Goal: Task Accomplishment & Management: Complete application form

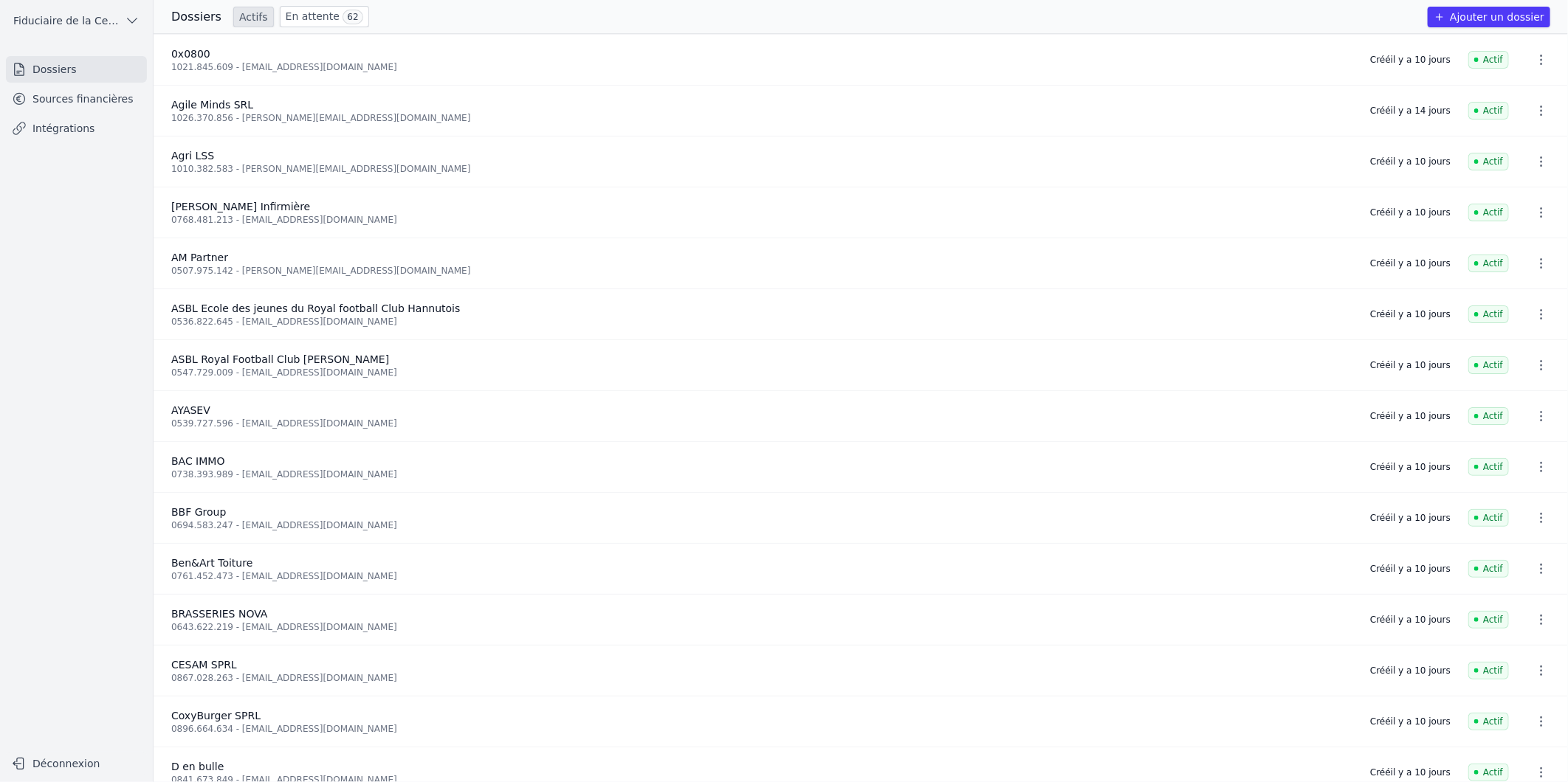
click at [1486, 14] on button "Ajouter un dossier" at bounding box center [1489, 17] width 122 height 20
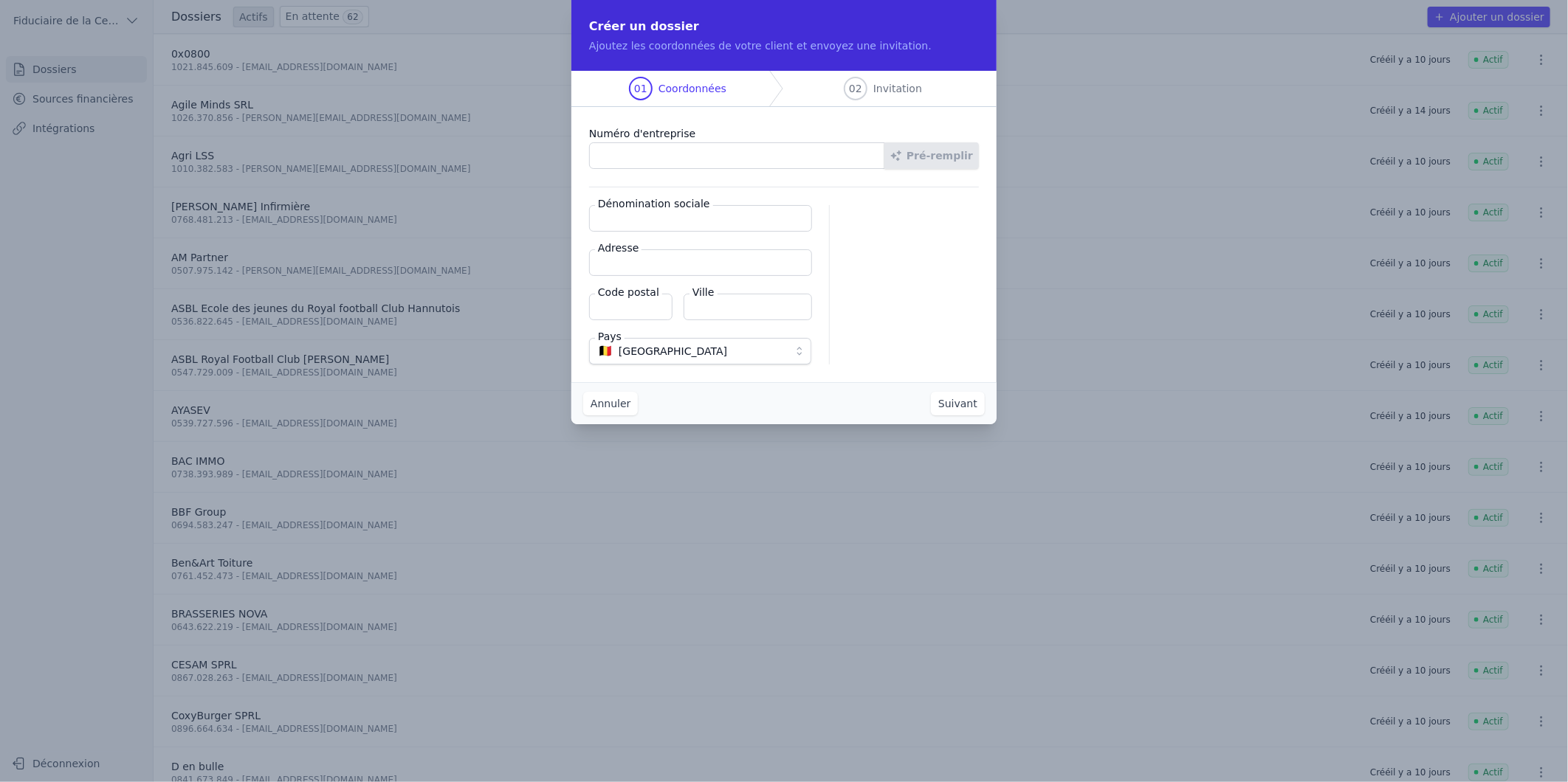
paste input "0442.328.512"
type input "0442.328.512"
click at [953, 153] on button "Pré-remplir" at bounding box center [931, 156] width 94 height 26
type input "FERME RENSER SA"
type input "[STREET_ADDRESS][PERSON_NAME]"
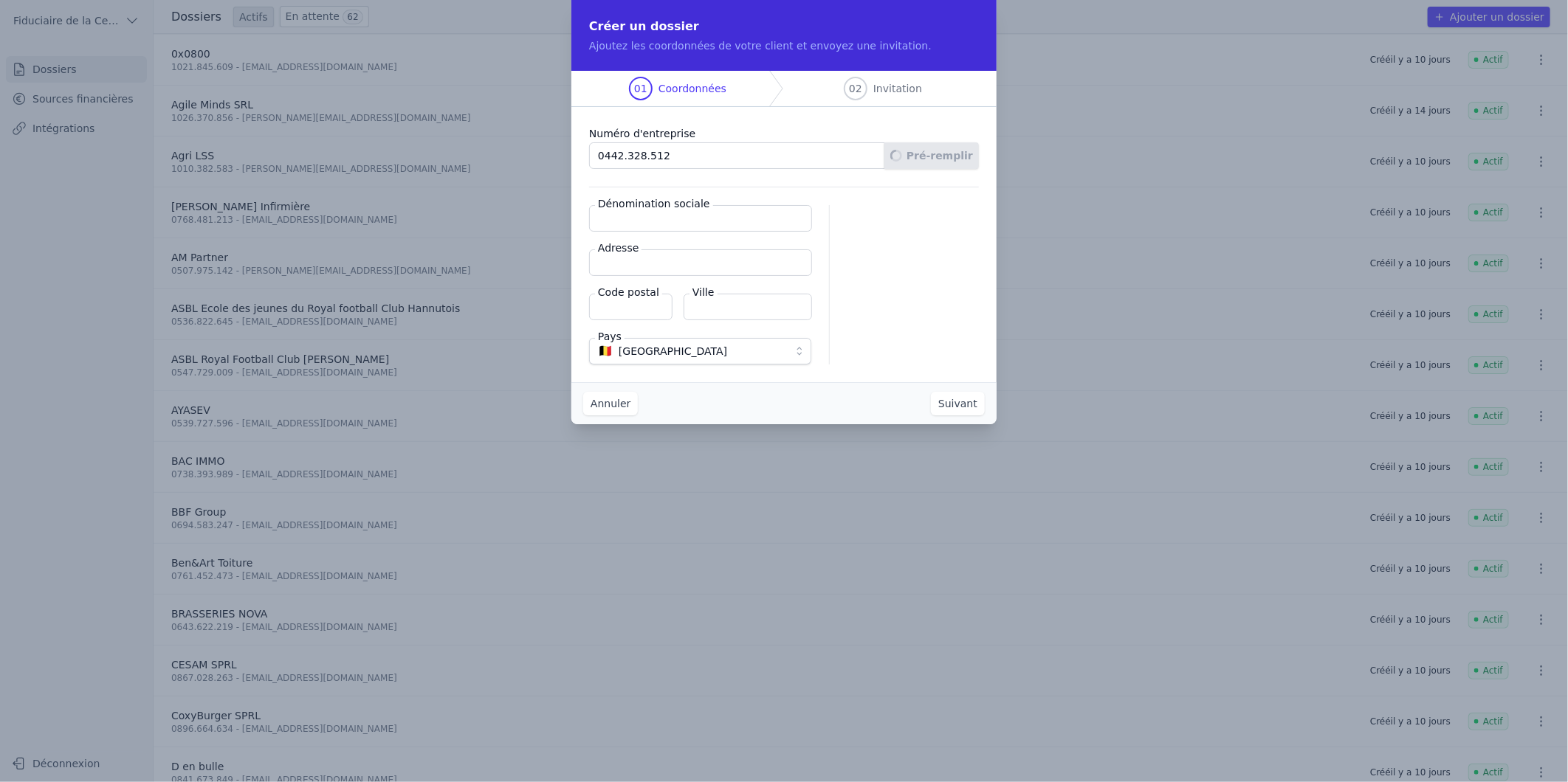
type input "4280"
type input "Hannut"
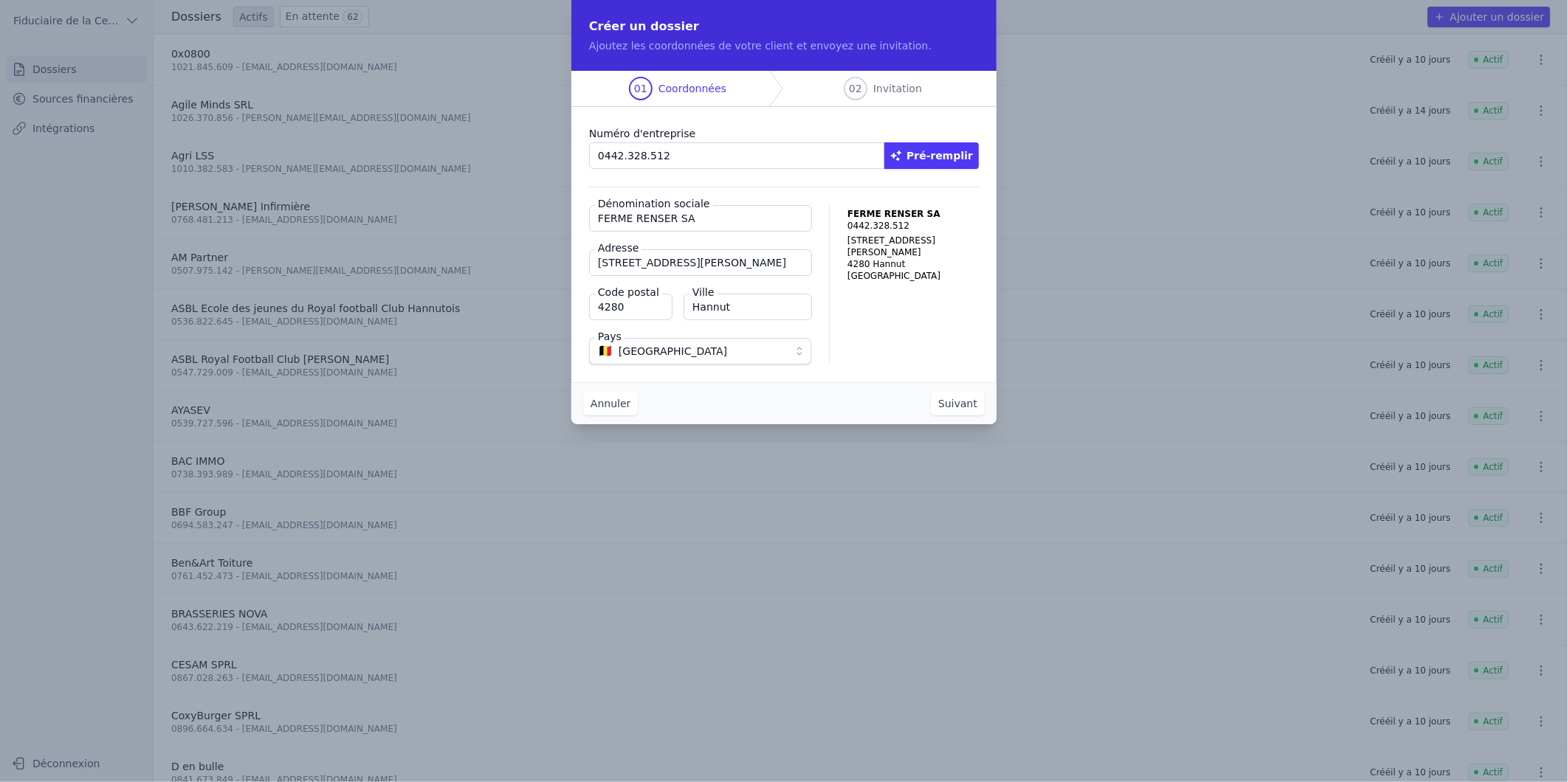
click at [954, 400] on button "Suivant" at bounding box center [957, 404] width 54 height 24
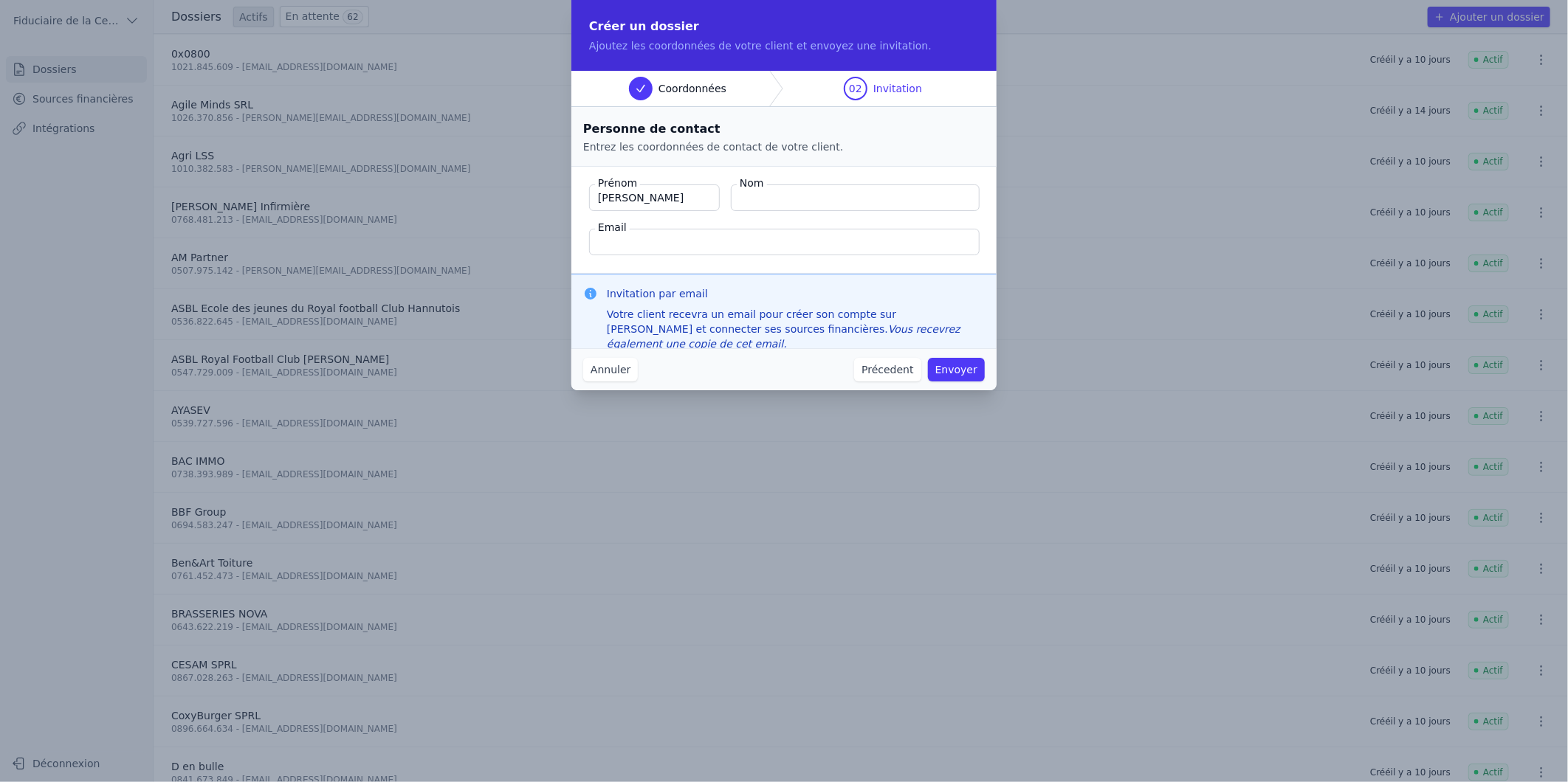
type input "[PERSON_NAME]"
type input "Renson"
paste input "[PERSON_NAME][EMAIL_ADDRESS][PERSON_NAME][DOMAIN_NAME]"
type input "[PERSON_NAME][EMAIL_ADDRESS][PERSON_NAME][DOMAIN_NAME]"
click at [948, 371] on button "Envoyer" at bounding box center [956, 370] width 57 height 24
